Goal: Task Accomplishment & Management: Manage account settings

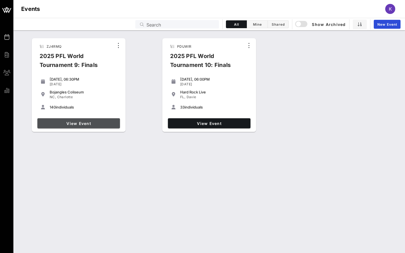
click at [75, 123] on span "View Event" at bounding box center [79, 123] width 78 height 5
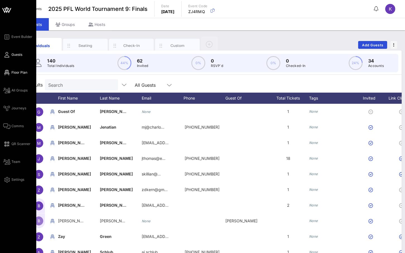
click at [17, 71] on span "Floor Plan" at bounding box center [19, 72] width 16 height 5
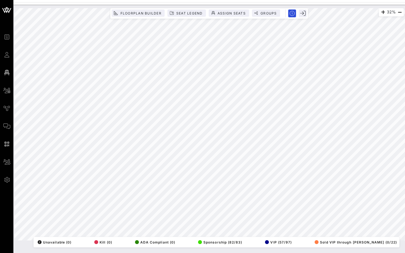
click at [270, 17] on div "Floorplan Builder Seat Legend Assign Seats Groups" at bounding box center [209, 13] width 195 height 8
click at [270, 16] on button "Groups" at bounding box center [266, 12] width 28 height 7
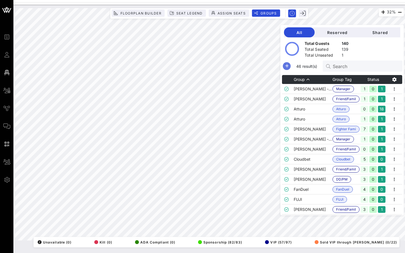
click at [290, 67] on icon "button" at bounding box center [286, 66] width 7 height 7
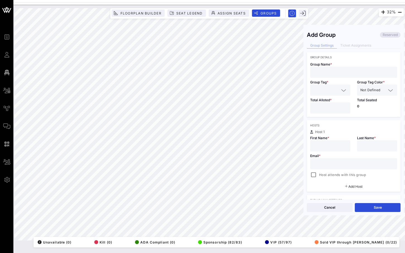
click at [331, 72] on input "text" at bounding box center [353, 72] width 80 height 7
paste input "[PERSON_NAME]"
type input "[PERSON_NAME]"
click at [332, 91] on input "text" at bounding box center [326, 89] width 26 height 7
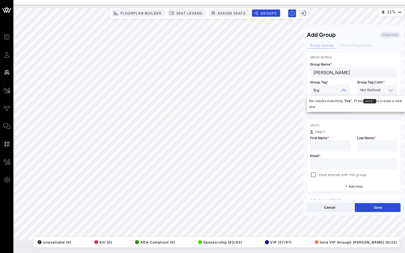
type input "fr"
click at [329, 104] on span "Friend/Family" at bounding box center [329, 104] width 22 height 6
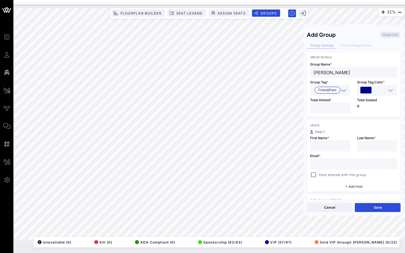
click at [346, 106] on input "*" at bounding box center [329, 107] width 33 height 7
type input "*"
click at [346, 106] on input "*" at bounding box center [329, 107] width 33 height 7
click at [329, 146] on input "text" at bounding box center [329, 145] width 33 height 7
click at [335, 76] on div "[PERSON_NAME]" at bounding box center [353, 72] width 80 height 11
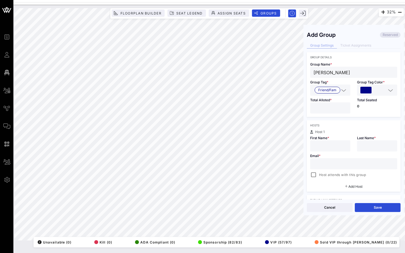
drag, startPoint x: 354, startPoint y: 72, endPoint x: 330, endPoint y: 73, distance: 24.5
click at [330, 73] on input "[PERSON_NAME]" at bounding box center [353, 72] width 80 height 7
click at [369, 145] on input "text" at bounding box center [376, 145] width 33 height 7
paste input "[PERSON_NAME]"
type input "[PERSON_NAME]"
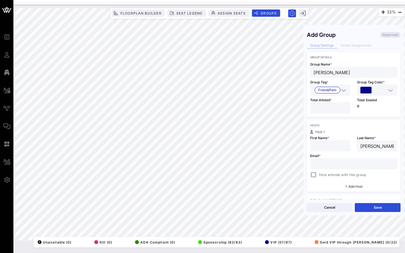
drag, startPoint x: 327, startPoint y: 74, endPoint x: 307, endPoint y: 74, distance: 20.1
click at [307, 74] on div "Group Name * [PERSON_NAME]" at bounding box center [354, 68] width 94 height 19
click at [330, 145] on input "text" at bounding box center [329, 145] width 33 height 7
paste input "[PERSON_NAME]"
type input "[PERSON_NAME]"
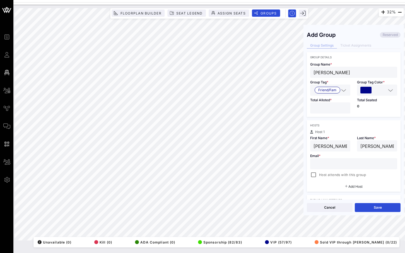
click at [325, 160] on div at bounding box center [353, 163] width 80 height 11
paste input "[EMAIL_ADDRESS][DOMAIN_NAME]"
type input "[EMAIL_ADDRESS][DOMAIN_NAME]"
click at [315, 176] on div at bounding box center [314, 175] width 8 height 8
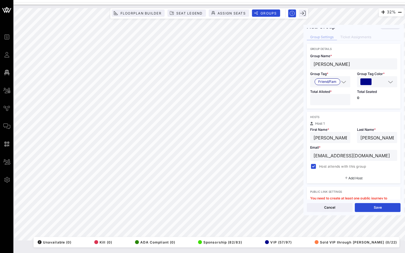
scroll to position [94, 0]
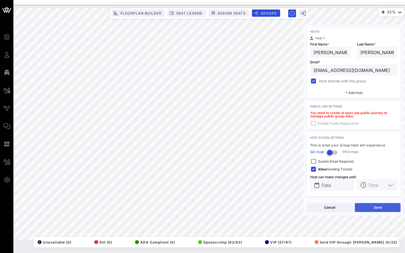
click at [378, 207] on button "Save" at bounding box center [378, 207] width 46 height 9
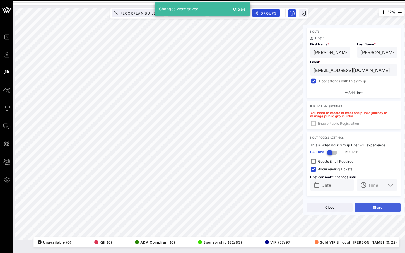
click at [377, 209] on button "Share" at bounding box center [378, 207] width 46 height 9
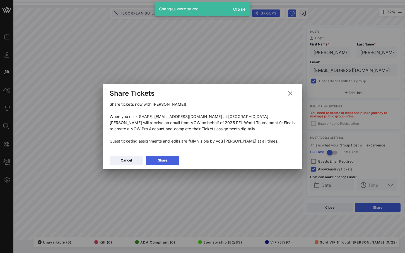
click at [156, 158] on button "Share" at bounding box center [162, 160] width 33 height 9
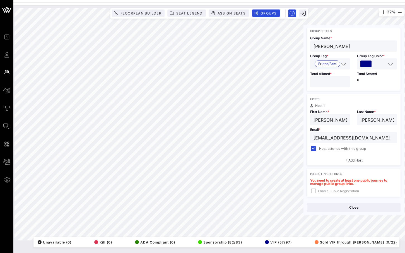
scroll to position [0, 0]
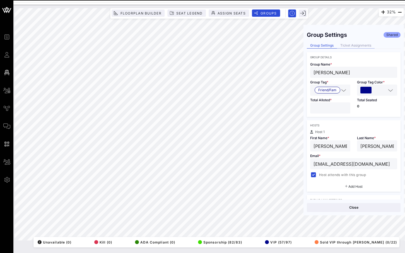
click at [356, 45] on div "Ticket Assignments" at bounding box center [356, 46] width 38 height 6
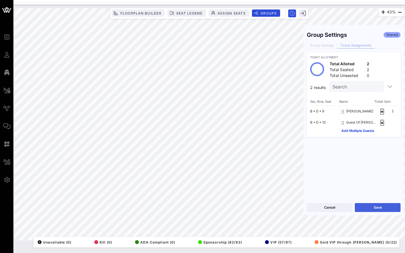
click at [368, 207] on button "Save" at bounding box center [378, 207] width 46 height 9
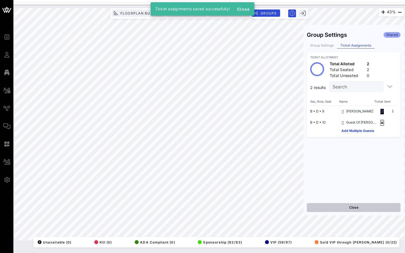
click at [364, 209] on button "Close" at bounding box center [354, 207] width 94 height 9
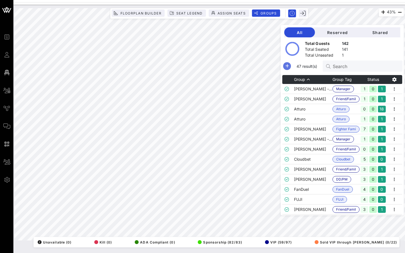
click at [290, 64] on icon "button" at bounding box center [287, 66] width 7 height 7
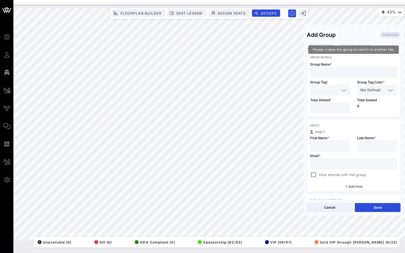
click at [358, 49] on div "Add Group Reserved Group Settings Ticket Assignments Group Details Group Name *…" at bounding box center [353, 113] width 100 height 171
